Goal: Transaction & Acquisition: Obtain resource

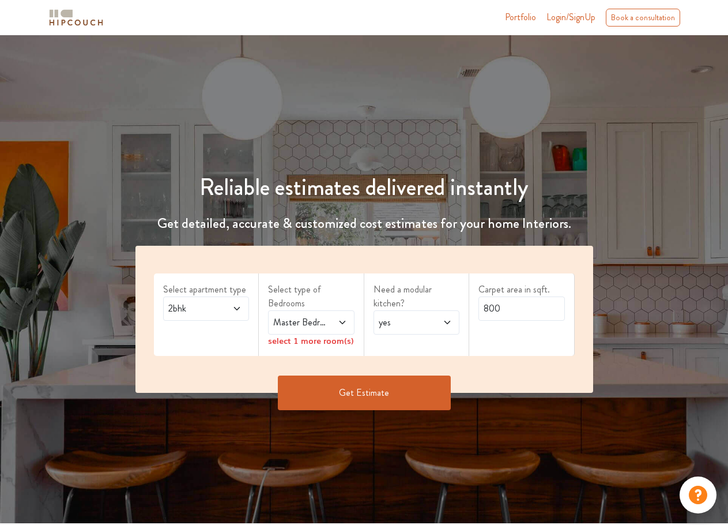
click at [194, 303] on span "2bhk" at bounding box center [194, 309] width 57 height 14
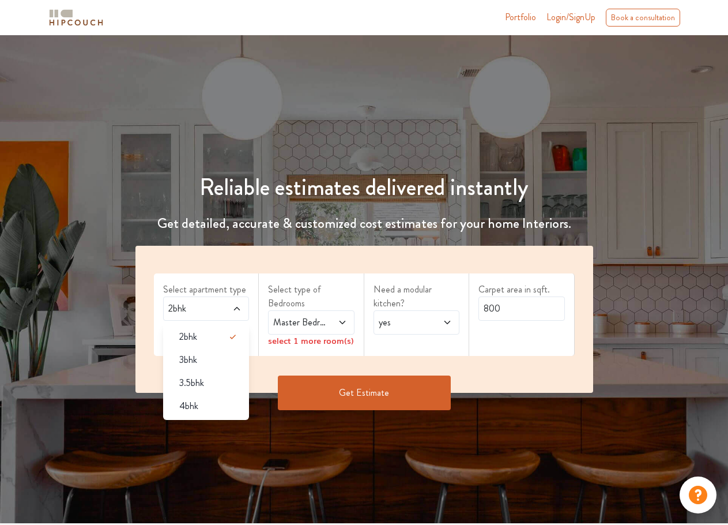
click at [201, 409] on div "4bhk" at bounding box center [210, 406] width 80 height 14
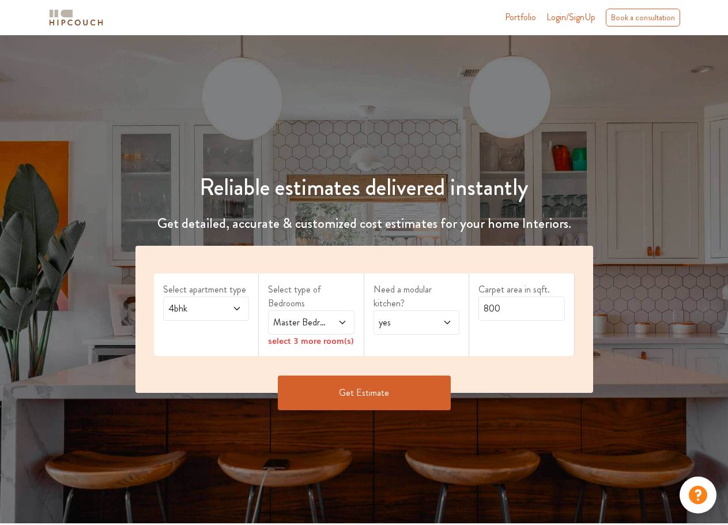
click at [311, 318] on span "Master Bedroom" at bounding box center [299, 322] width 57 height 14
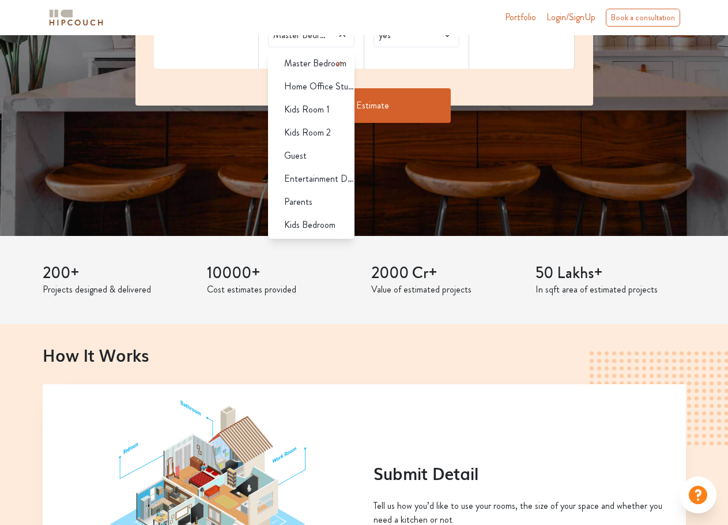
scroll to position [288, 0]
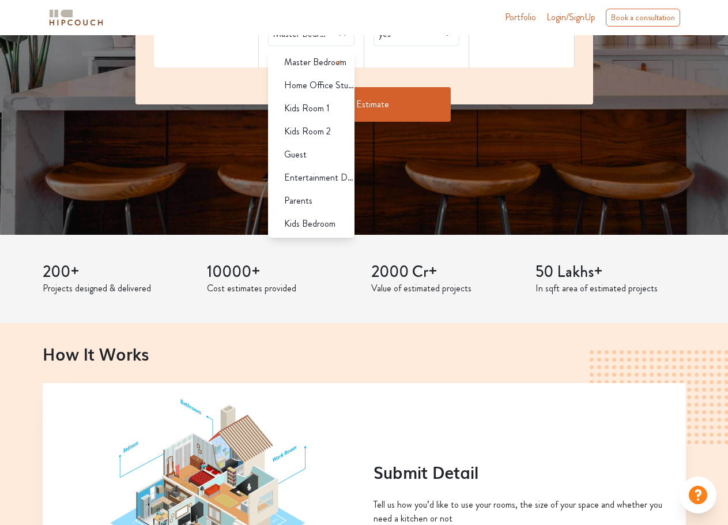
click at [314, 68] on span "Master Bedroom" at bounding box center [315, 62] width 62 height 14
click at [321, 69] on li "Master Bedroom" at bounding box center [311, 62] width 86 height 23
click at [513, 87] on div "Get Estimate" at bounding box center [365, 104] width 472 height 35
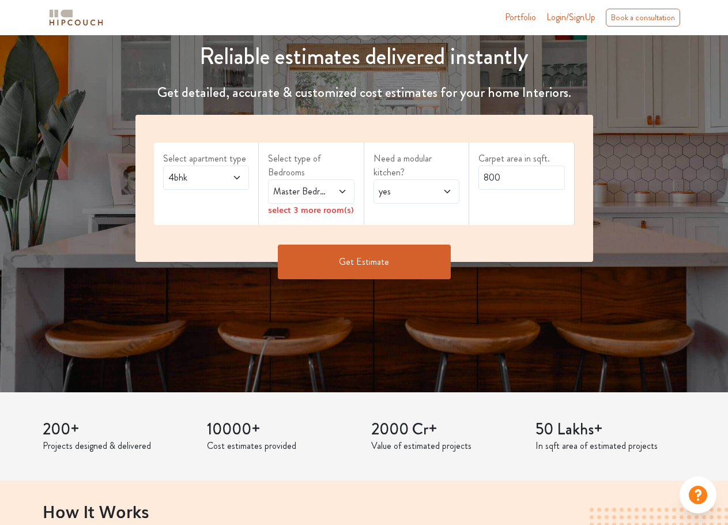
scroll to position [96, 0]
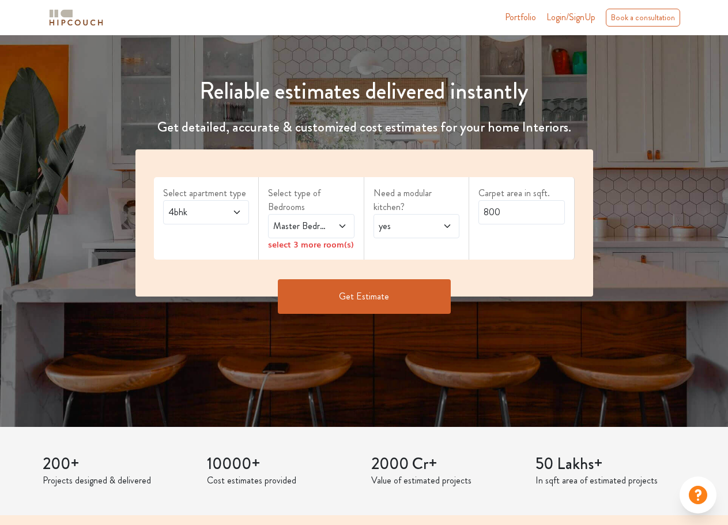
click at [335, 244] on div "select 3 more room(s)" at bounding box center [311, 244] width 86 height 12
click at [343, 246] on div "select 3 more room(s)" at bounding box center [311, 244] width 86 height 12
click at [408, 235] on div "yes" at bounding box center [417, 226] width 86 height 24
click at [408, 276] on div "no" at bounding box center [421, 277] width 80 height 14
click at [495, 210] on input "800" at bounding box center [522, 212] width 86 height 24
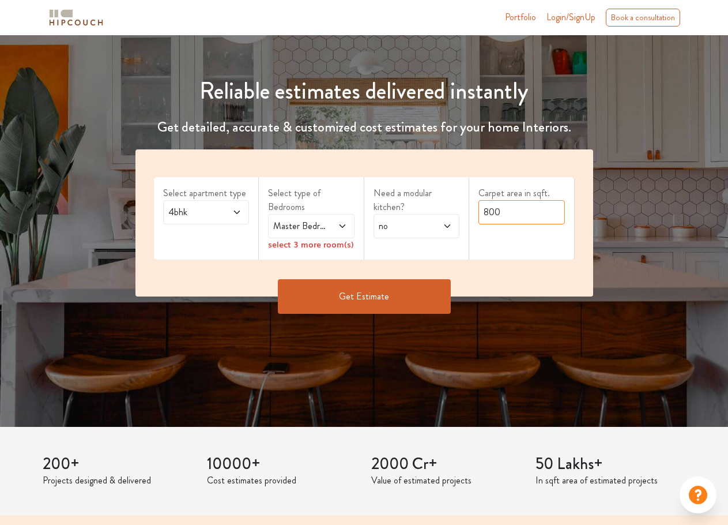
drag, startPoint x: 508, startPoint y: 213, endPoint x: 437, endPoint y: 216, distance: 71.0
click at [438, 216] on div "Select apartment type 4bhk Select type of Bedrooms Master Bedroom select 3 more…" at bounding box center [365, 222] width 458 height 147
type input "2150"
click at [406, 297] on button "Get Estimate" at bounding box center [364, 296] width 173 height 35
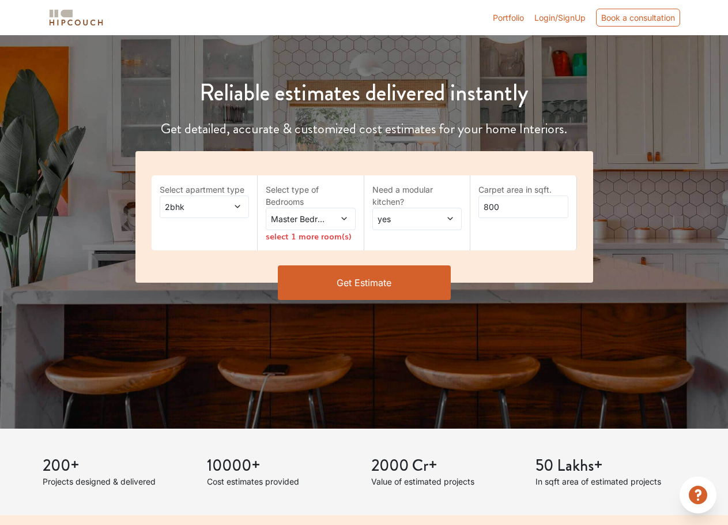
scroll to position [96, 0]
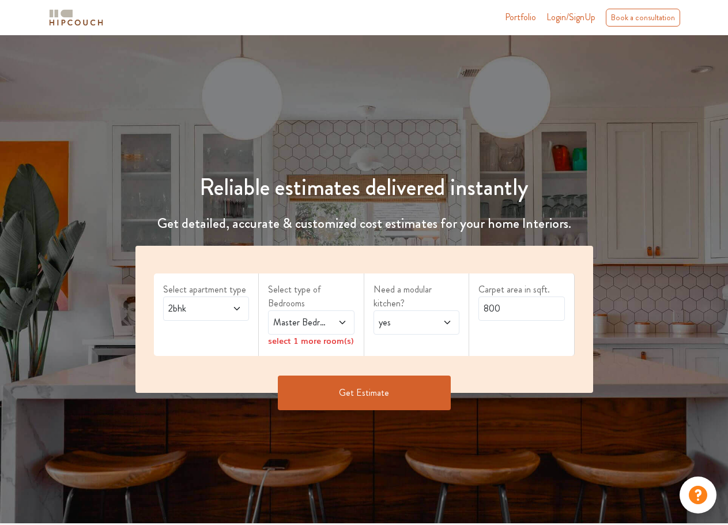
click at [310, 321] on span "Master Bedroom" at bounding box center [299, 322] width 57 height 14
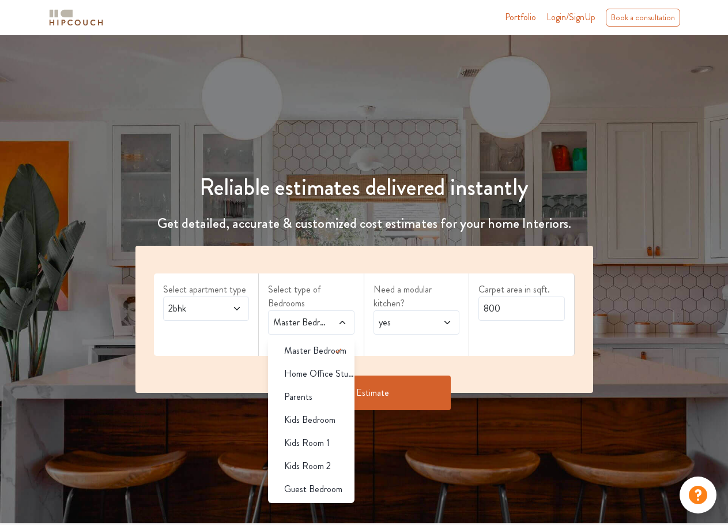
click at [311, 344] on span "Master Bedroom" at bounding box center [315, 351] width 62 height 14
click at [292, 376] on span "Home Office Study" at bounding box center [319, 374] width 70 height 14
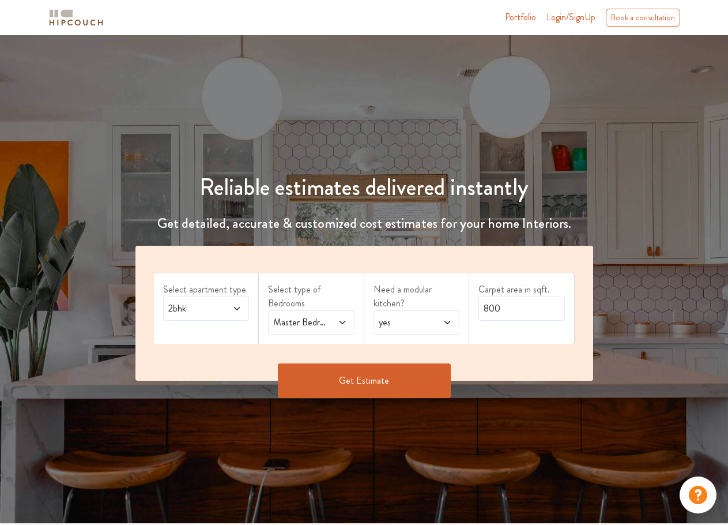
click at [319, 322] on span "Master Bedroom,Home Office Study" at bounding box center [299, 322] width 57 height 14
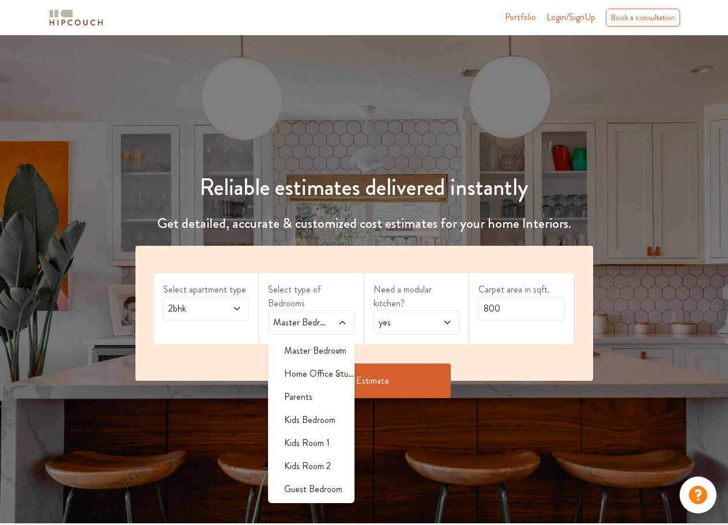
click at [296, 396] on span "Parents" at bounding box center [298, 397] width 28 height 14
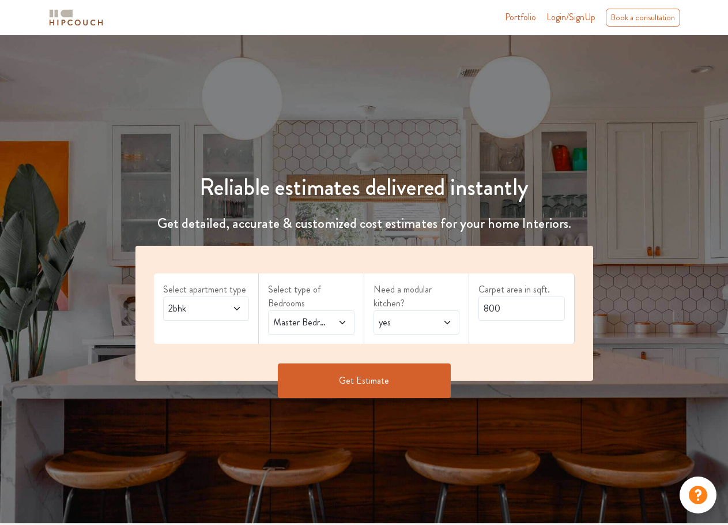
click at [329, 323] on span at bounding box center [337, 322] width 19 height 14
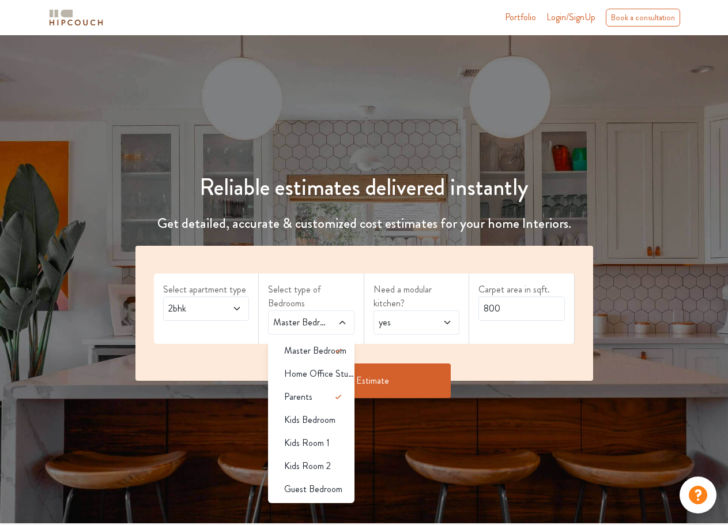
click at [313, 352] on span "Master Bedroom" at bounding box center [315, 351] width 62 height 14
click at [304, 350] on span "Master Bedroom" at bounding box center [315, 351] width 62 height 14
click at [323, 420] on span "Kids Bedroom" at bounding box center [309, 420] width 51 height 14
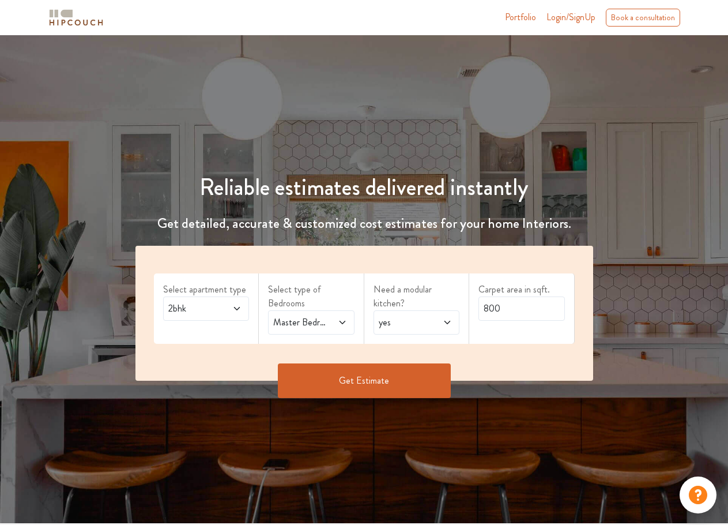
click at [192, 305] on span "2bhk" at bounding box center [194, 309] width 57 height 14
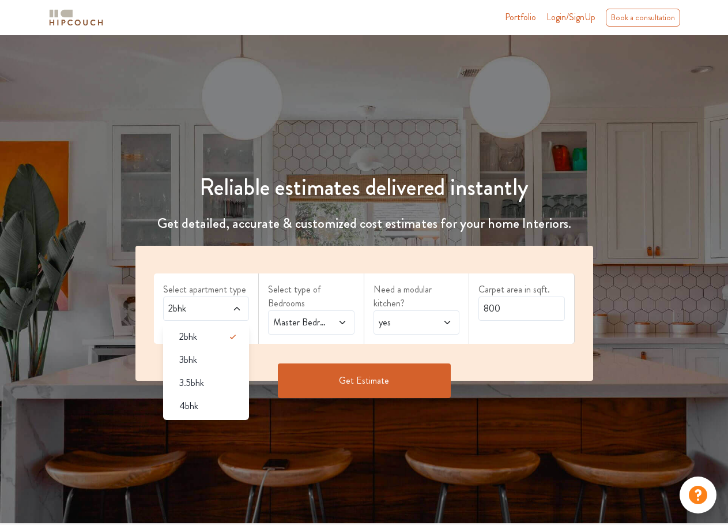
click at [194, 402] on span "4bhk" at bounding box center [188, 406] width 19 height 14
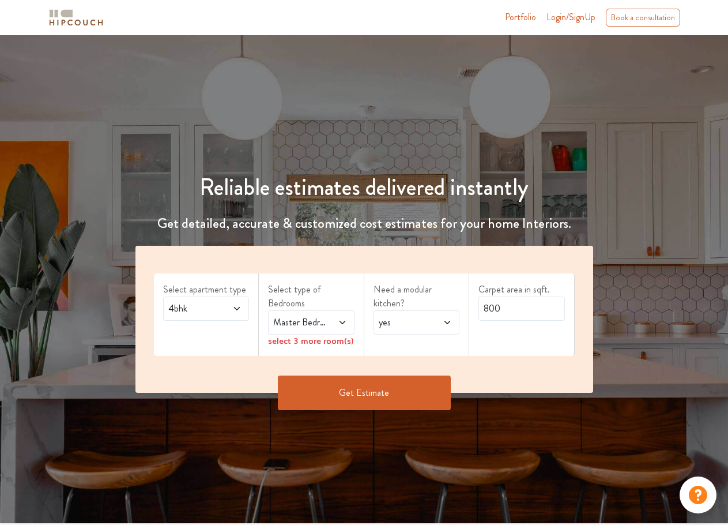
click at [311, 327] on span "Master Bedroom" at bounding box center [299, 322] width 57 height 14
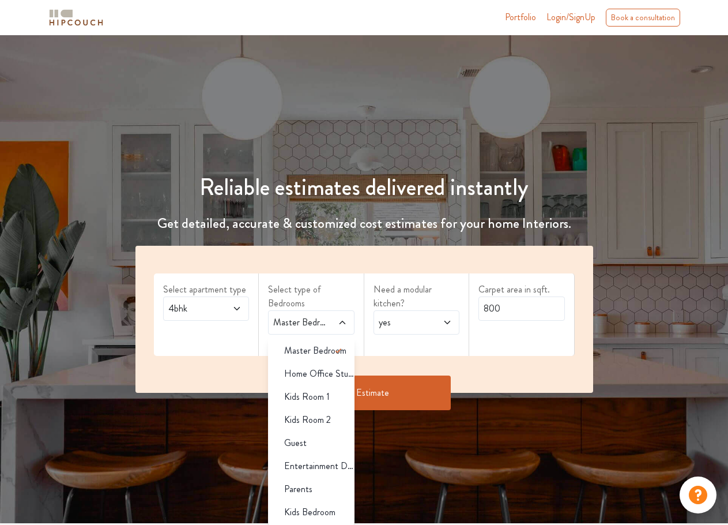
click at [311, 398] on span "Kids Room 1" at bounding box center [307, 397] width 46 height 14
click at [320, 358] on li "Master Bedroom" at bounding box center [311, 350] width 86 height 23
click at [336, 291] on label "Select type of Bedrooms" at bounding box center [311, 297] width 86 height 28
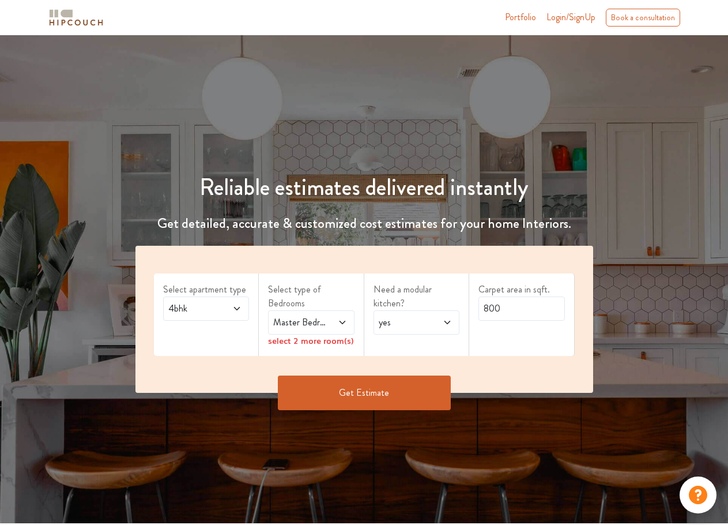
click at [403, 321] on span "yes" at bounding box center [405, 322] width 57 height 14
click at [337, 325] on span at bounding box center [337, 322] width 19 height 14
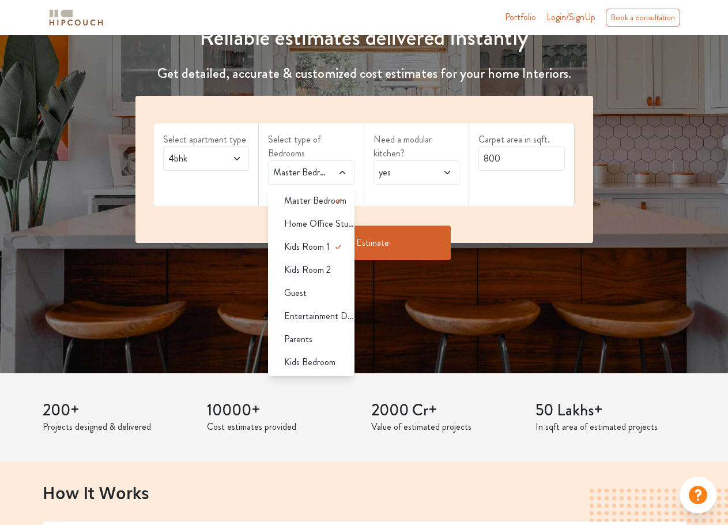
scroll to position [192, 0]
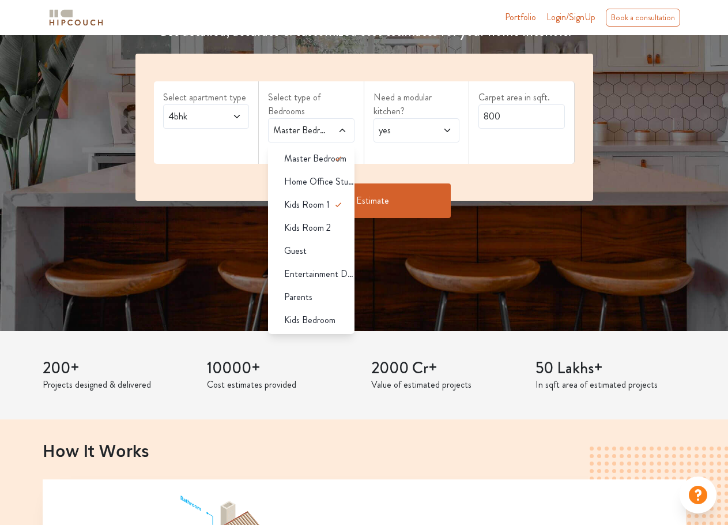
click at [310, 300] on span "Parents" at bounding box center [298, 297] width 28 height 14
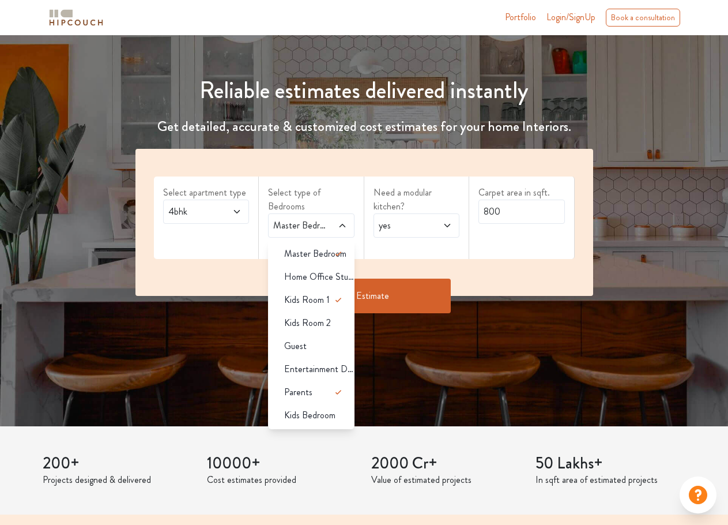
scroll to position [96, 0]
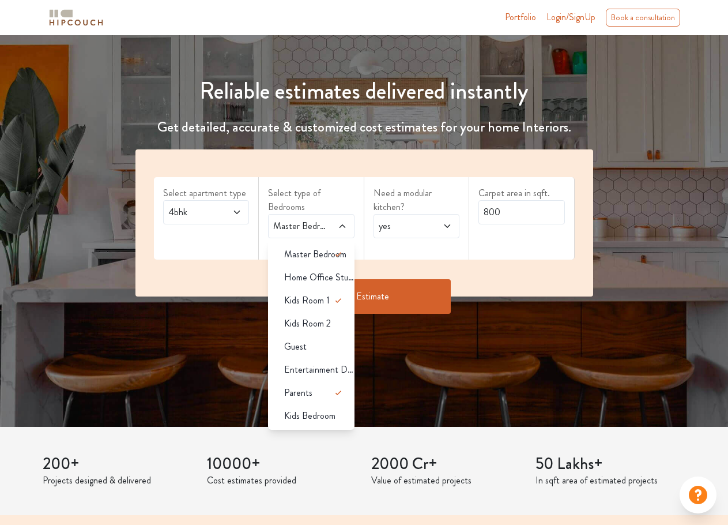
click at [301, 347] on span "Guest" at bounding box center [295, 347] width 22 height 14
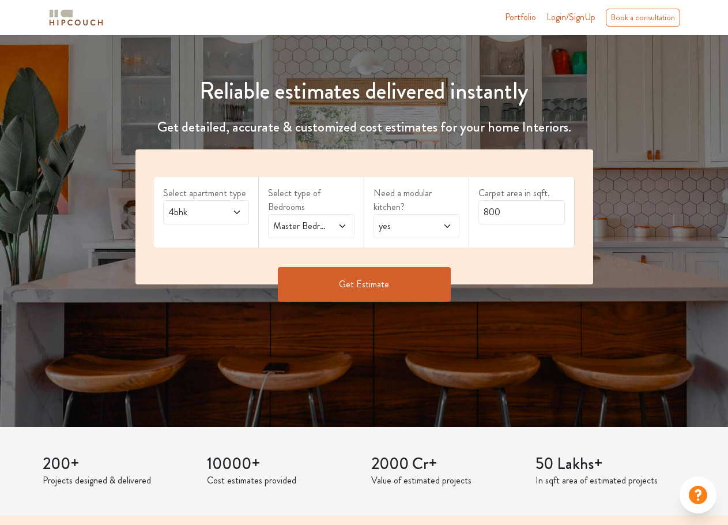
click at [425, 227] on span "yes" at bounding box center [405, 226] width 57 height 14
click at [411, 282] on div "no" at bounding box center [421, 277] width 80 height 14
drag, startPoint x: 500, startPoint y: 206, endPoint x: 458, endPoint y: 208, distance: 41.6
click at [460, 208] on div "Select apartment type 4bhk Select type of Bedrooms Master Bedroom,Kids Room 1,G…" at bounding box center [365, 216] width 458 height 135
type input "2150"
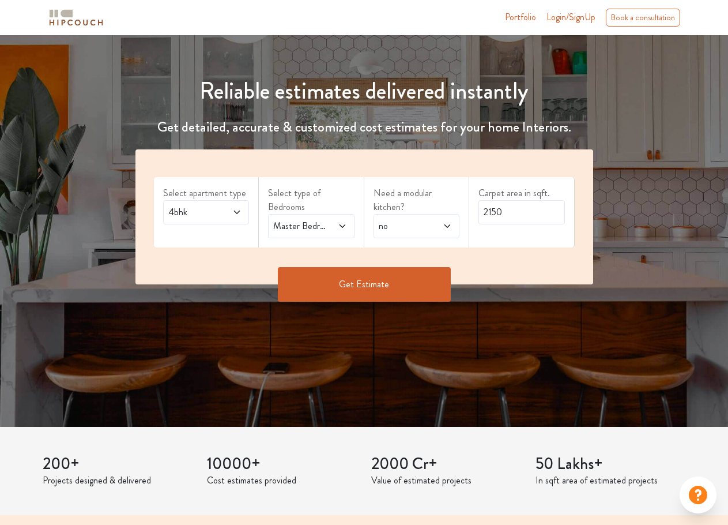
click at [408, 266] on div "Select apartment type 4bhk Select type of Bedrooms Master Bedroom,Kids Room 1,G…" at bounding box center [365, 234] width 472 height 170
click at [408, 273] on button "Get Estimate" at bounding box center [364, 284] width 173 height 35
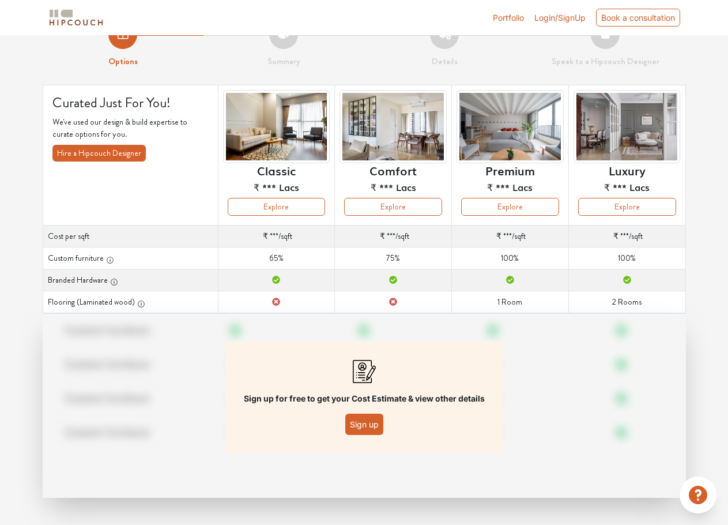
scroll to position [29, 0]
click at [659, 204] on button "Explore" at bounding box center [627, 206] width 98 height 18
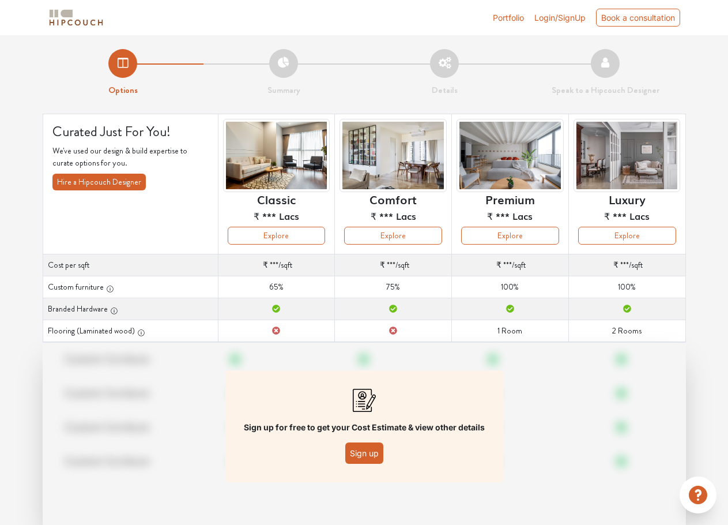
click at [505, 19] on link "Portfolio" at bounding box center [508, 18] width 31 height 12
